Goal: Entertainment & Leisure: Consume media (video, audio)

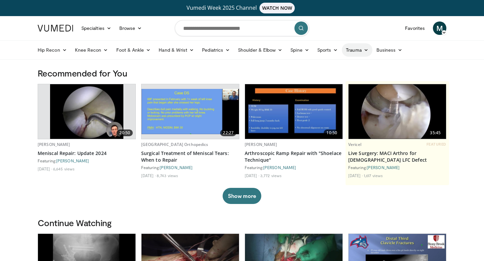
click at [360, 47] on link "Trauma" at bounding box center [357, 49] width 31 height 13
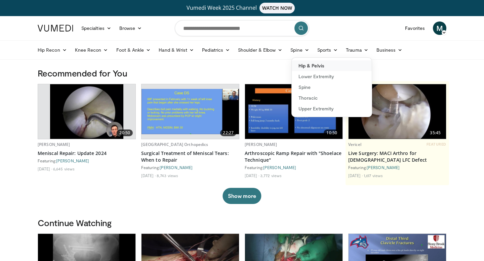
click at [323, 68] on link "Hip & Pelvis" at bounding box center [332, 65] width 80 height 11
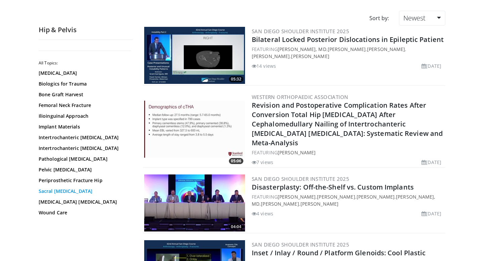
scroll to position [66, 0]
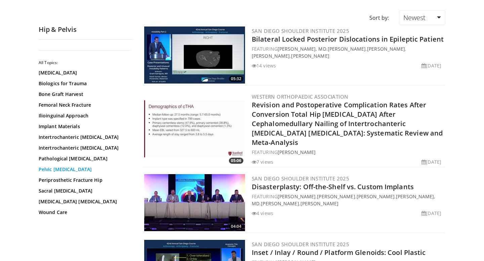
click at [56, 169] on link "Pelvic [MEDICAL_DATA]" at bounding box center [84, 169] width 91 height 7
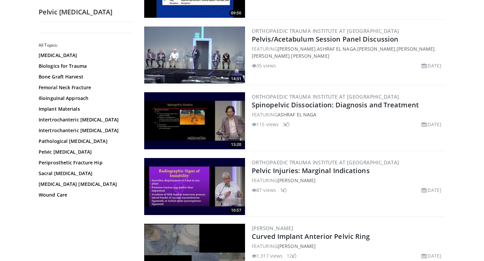
scroll to position [503, 0]
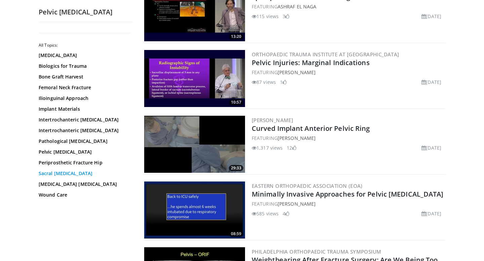
click at [63, 174] on link "Sacral [MEDICAL_DATA]" at bounding box center [84, 173] width 91 height 7
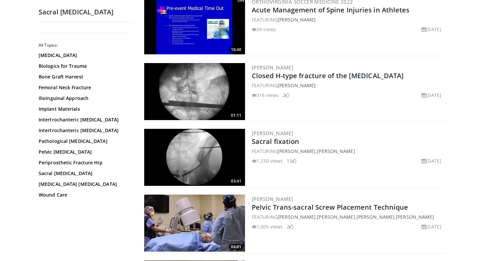
scroll to position [1149, 0]
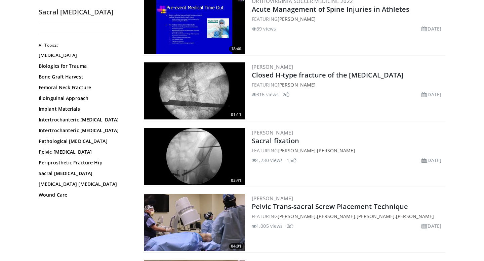
click at [208, 160] on img at bounding box center [194, 156] width 101 height 57
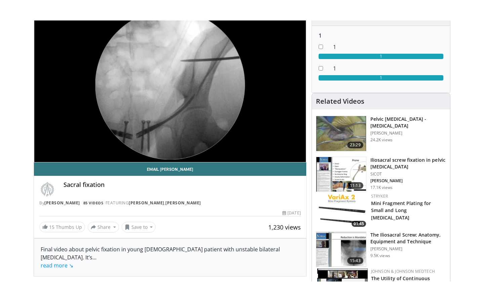
scroll to position [83, 0]
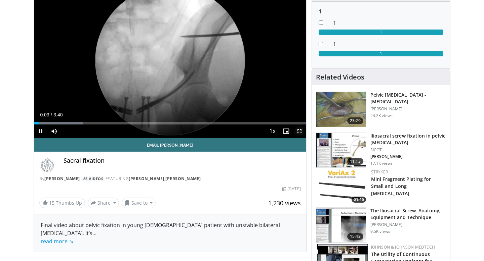
click at [299, 130] on span "Video Player" at bounding box center [299, 131] width 13 height 13
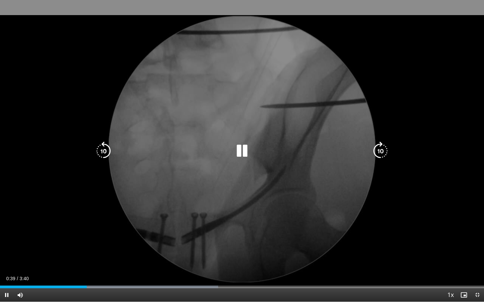
click at [208, 126] on div "10 seconds Tap to unmute" at bounding box center [242, 151] width 484 height 302
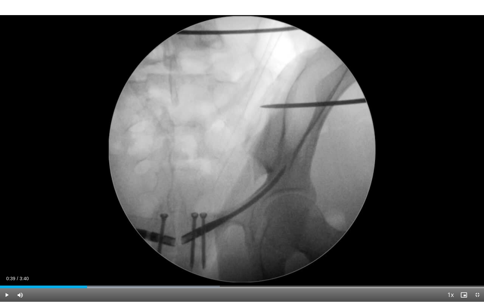
click at [208, 126] on div "10 seconds Tap to unmute" at bounding box center [242, 151] width 484 height 302
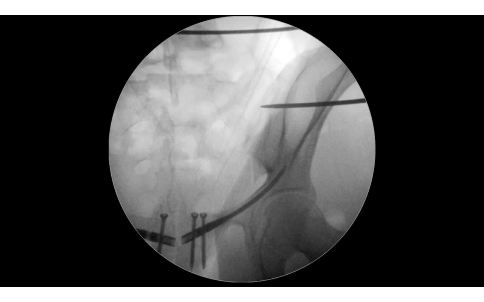
click at [292, 212] on div "10 seconds Tap to unmute" at bounding box center [242, 151] width 484 height 302
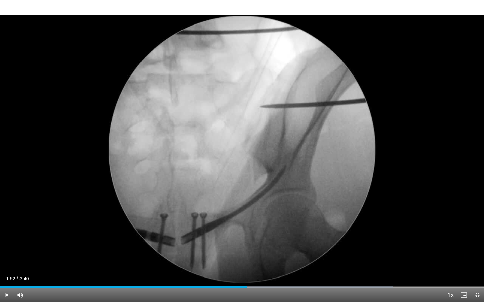
click at [292, 212] on div "10 seconds Tap to unmute" at bounding box center [242, 151] width 484 height 302
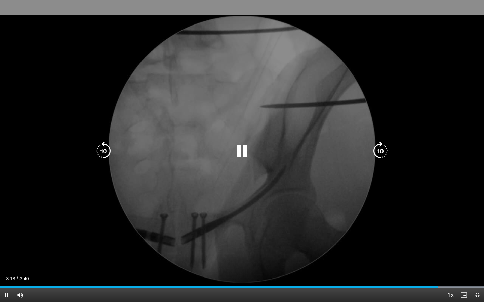
click at [271, 223] on div "10 seconds Tap to unmute" at bounding box center [242, 151] width 484 height 302
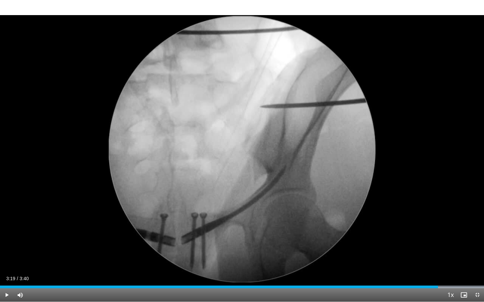
click at [271, 223] on div "10 seconds Tap to unmute" at bounding box center [242, 151] width 484 height 302
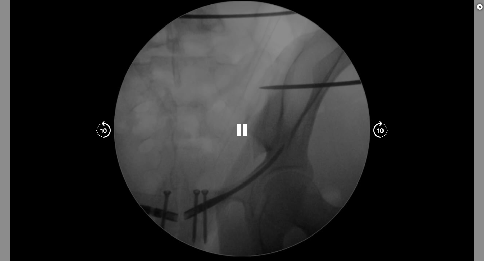
scroll to position [210, 0]
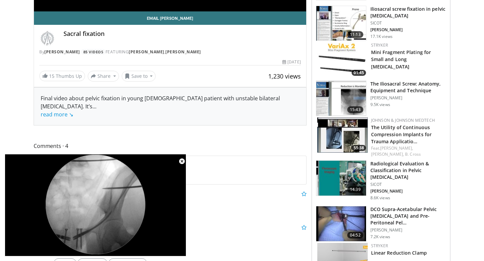
click at [336, 102] on img at bounding box center [341, 98] width 50 height 35
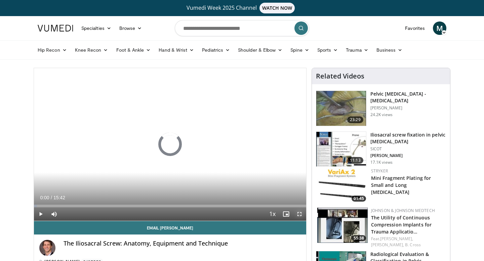
click at [300, 214] on span "Video Player" at bounding box center [299, 214] width 13 height 13
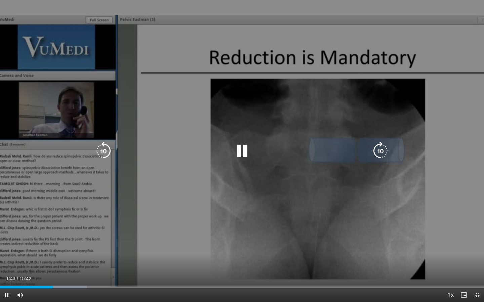
click at [213, 175] on div "50 seconds Tap to unmute" at bounding box center [242, 151] width 484 height 302
click at [203, 173] on div "50 seconds Tap to unmute" at bounding box center [242, 151] width 484 height 302
click at [227, 187] on div "50 seconds Tap to unmute" at bounding box center [242, 151] width 484 height 302
click at [483, 17] on div "50 seconds Tap to unmute" at bounding box center [242, 151] width 484 height 302
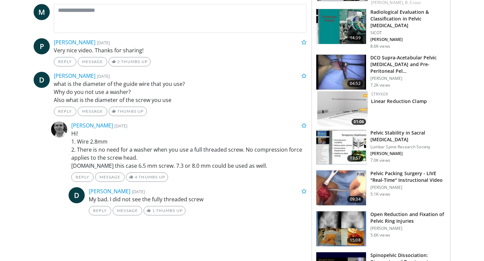
scroll to position [388, 0]
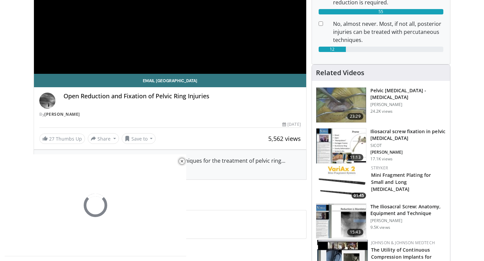
scroll to position [168, 0]
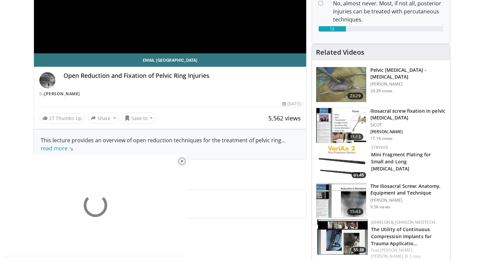
click at [339, 122] on img at bounding box center [341, 125] width 50 height 35
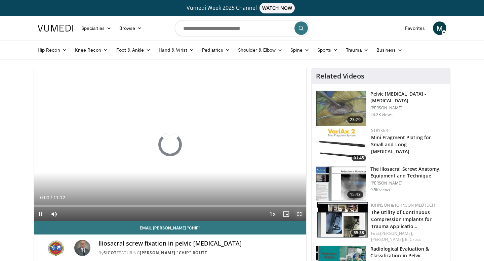
click at [298, 213] on span "Video Player" at bounding box center [299, 214] width 13 height 13
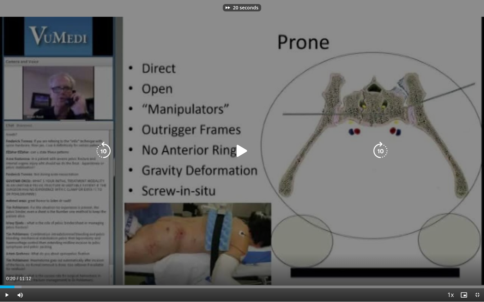
click at [338, 158] on div "20 seconds Tap to unmute" at bounding box center [242, 151] width 484 height 302
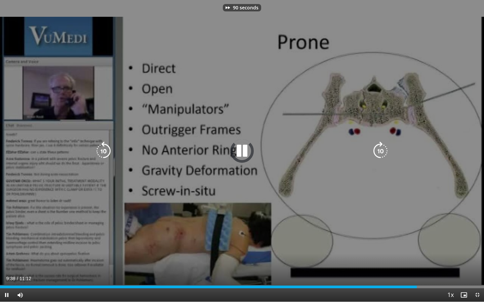
click at [279, 216] on div "90 seconds Tap to unmute" at bounding box center [242, 151] width 484 height 302
